Goal: Information Seeking & Learning: Compare options

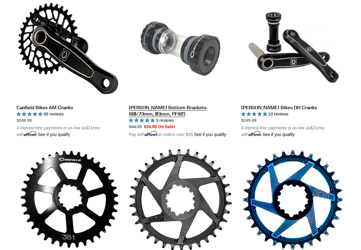
scroll to position [181, 0]
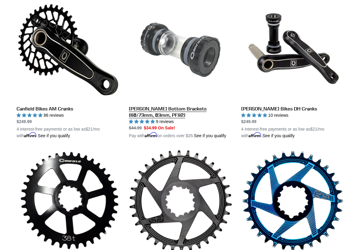
click at [155, 109] on link "[PERSON_NAME] Bottom Brackets (68/73mm, 83mm, PF92)" at bounding box center [180, 68] width 103 height 141
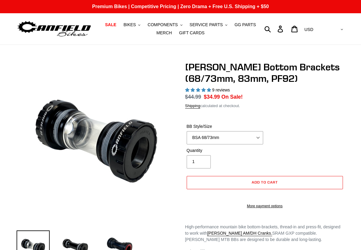
select select "highest-rating"
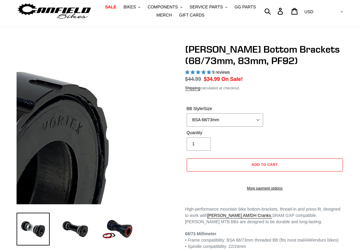
scroll to position [35, 0]
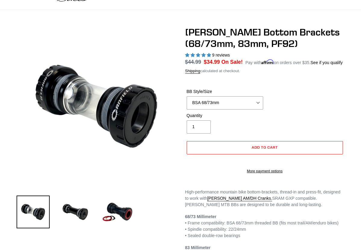
click at [219, 95] on label "BB Style/Size" at bounding box center [224, 91] width 77 height 6
click at [219, 101] on select "BSA 68/73mm BSA 83mm PF92" at bounding box center [224, 102] width 77 height 13
select select "PF92"
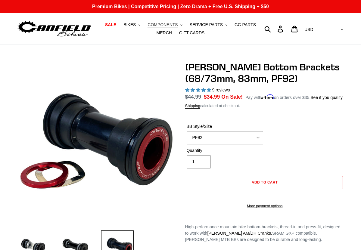
click at [162, 25] on span "COMPONENTS" at bounding box center [162, 24] width 30 height 5
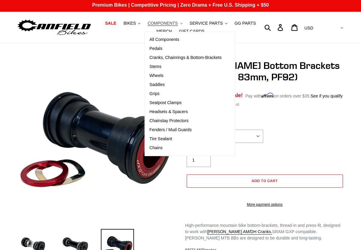
scroll to position [0, 0]
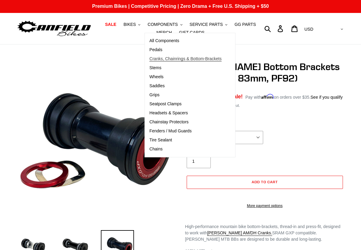
click at [165, 60] on span "Cranks, Chainrings & Bottom-Brackets" at bounding box center [185, 58] width 72 height 5
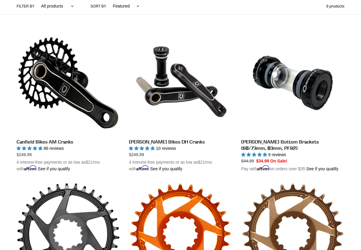
scroll to position [154, 0]
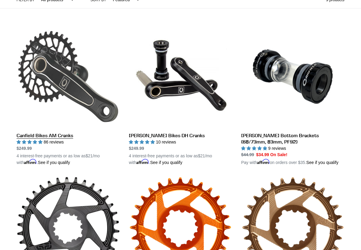
click at [83, 84] on link "Canfield Bikes AM Cranks" at bounding box center [68, 95] width 103 height 141
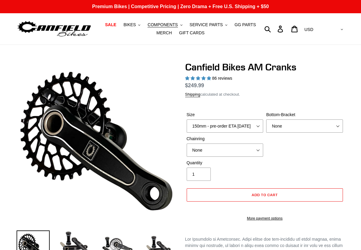
select select "highest-rating"
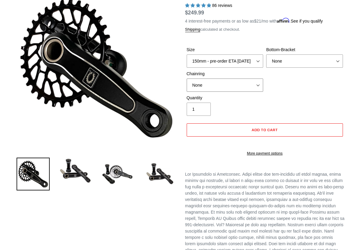
select select "30t Round (Boost 148)"
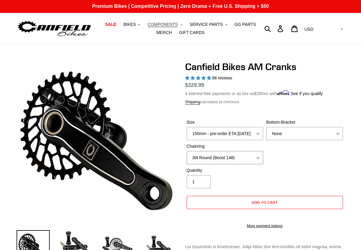
scroll to position [0, 0]
click at [173, 25] on span "COMPONENTS" at bounding box center [162, 24] width 30 height 5
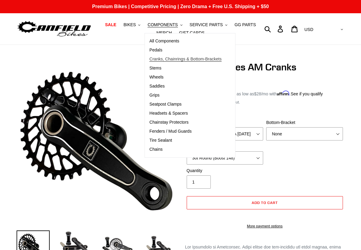
scroll to position [0, 0]
click at [172, 63] on link "Cranks, Chainrings & Bottom-Brackets" at bounding box center [185, 59] width 81 height 9
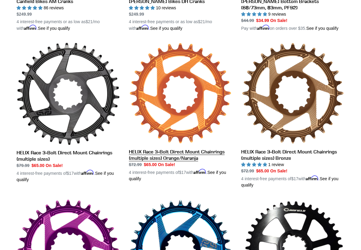
scroll to position [290, 0]
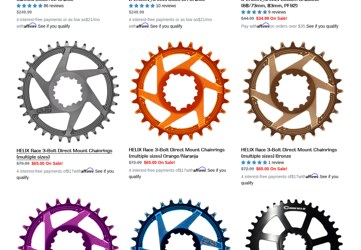
click at [62, 158] on link "HELIX Race 3-Bolt Direct Mount Chainrings (multiple sizes)" at bounding box center [68, 110] width 103 height 141
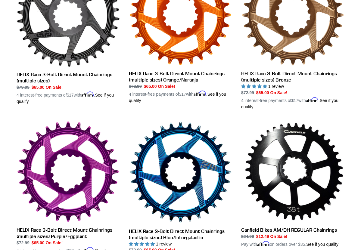
scroll to position [414, 0]
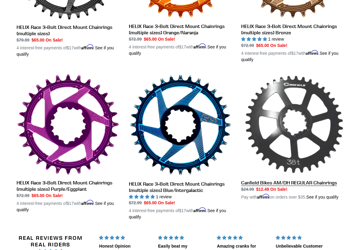
click at [275, 134] on link "Canfield Bikes AM/DH REGULAR Chainrings" at bounding box center [292, 136] width 103 height 127
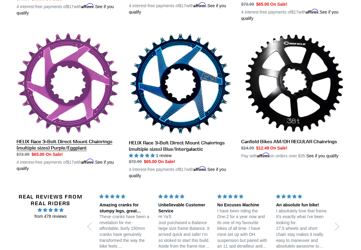
scroll to position [458, 0]
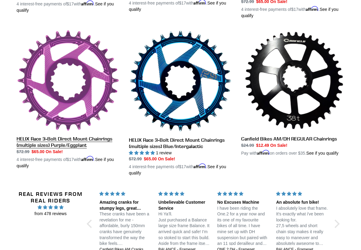
click at [88, 62] on link "HELIX Race 3-Bolt Direct Mount Chainrings (multiple sizes) Purple/Eggplant" at bounding box center [68, 99] width 103 height 140
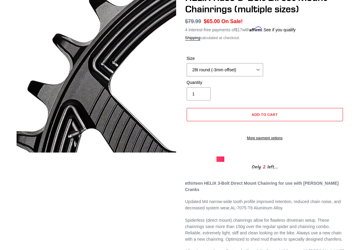
scroll to position [70, 0]
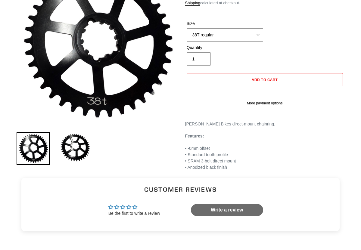
scroll to position [69, 0]
